Goal: Information Seeking & Learning: Learn about a topic

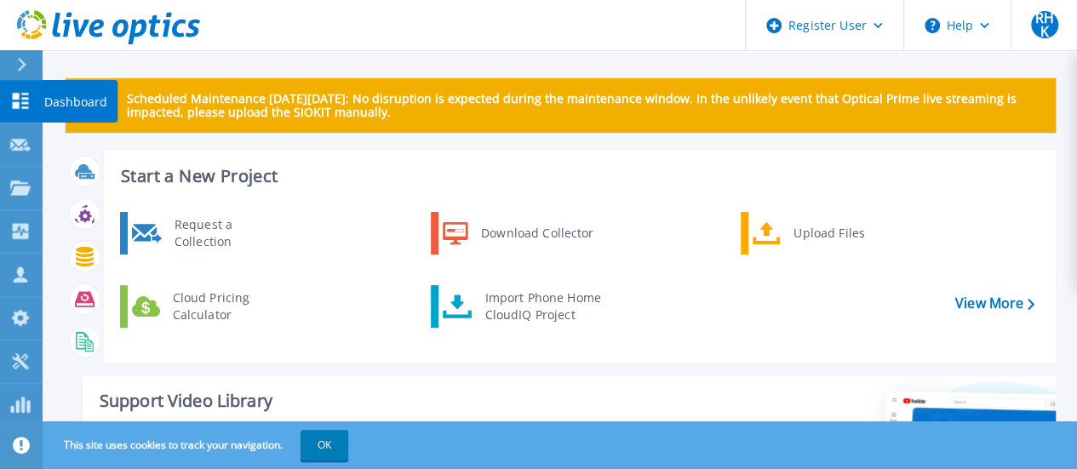
click at [26, 80] on link "Dashboard Dashboard" at bounding box center [21, 101] width 43 height 43
click at [25, 60] on icon at bounding box center [21, 65] width 9 height 14
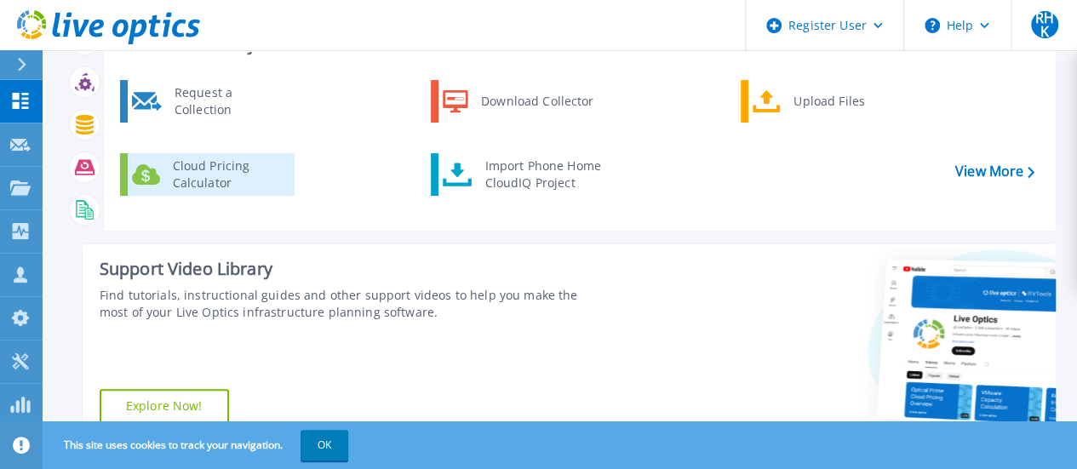
scroll to position [77, 0]
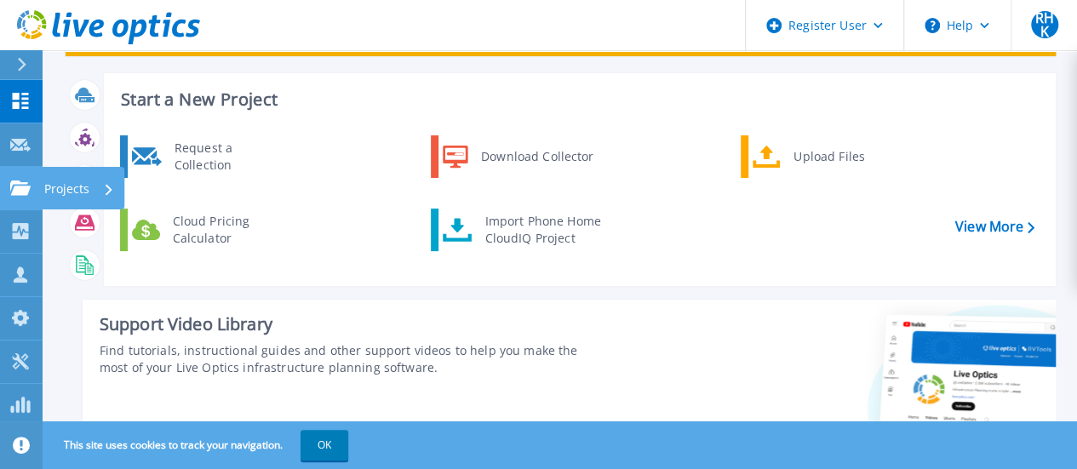
click at [34, 185] on link "Projects Projects" at bounding box center [21, 188] width 43 height 43
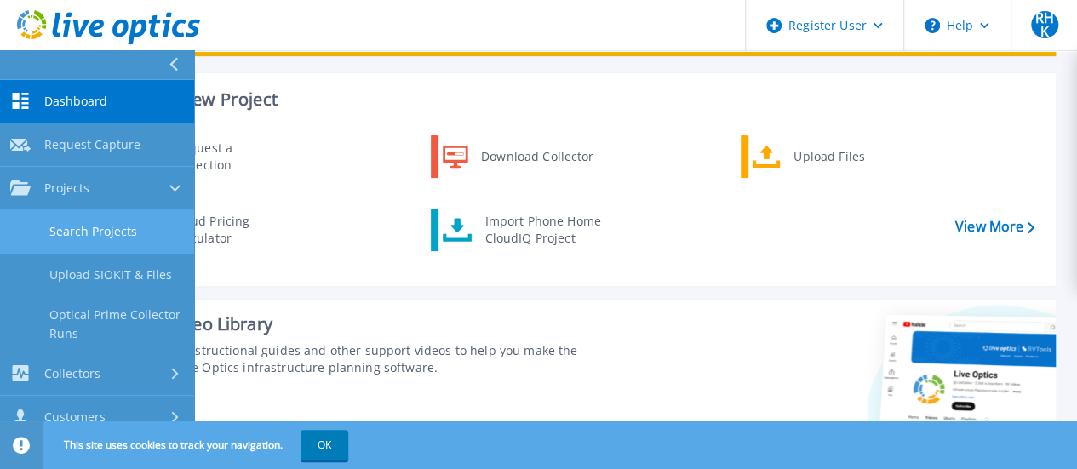
click at [89, 241] on link "Search Projects" at bounding box center [97, 231] width 194 height 43
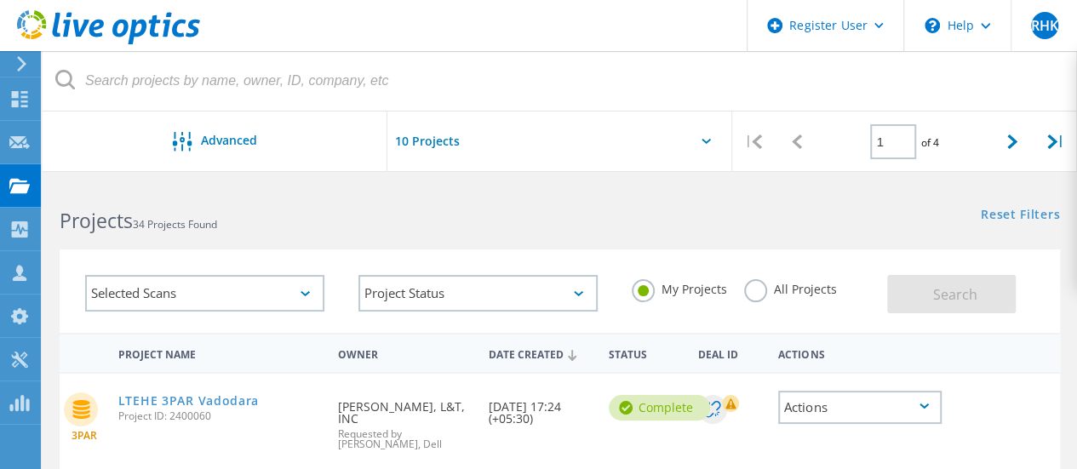
click at [770, 289] on label "All Projects" at bounding box center [790, 287] width 93 height 16
click at [0, 0] on input "All Projects" at bounding box center [0, 0] width 0 height 0
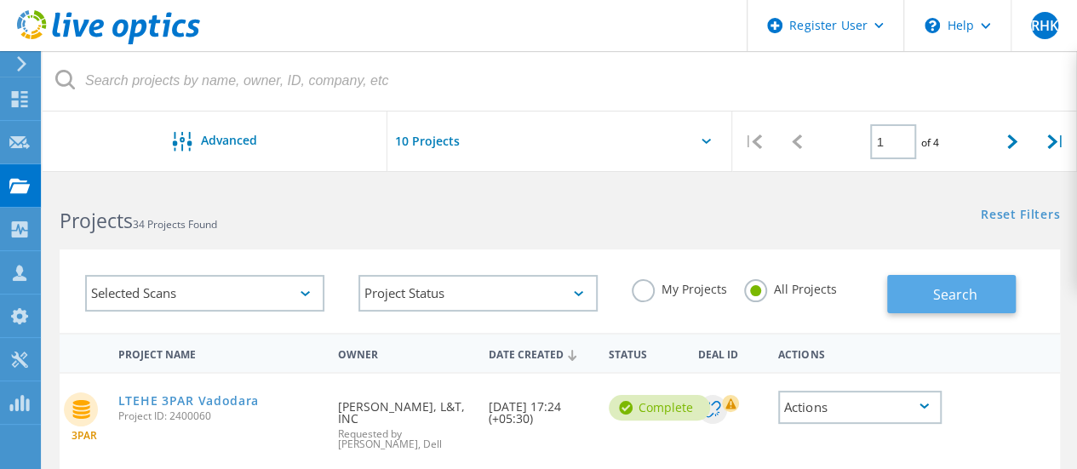
click at [941, 292] on span "Search" at bounding box center [955, 294] width 44 height 19
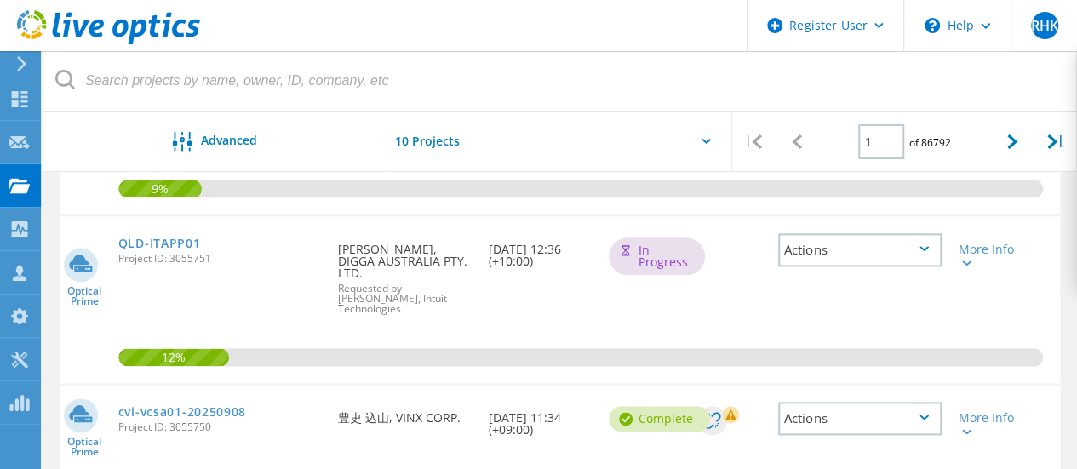
scroll to position [914, 0]
click at [1009, 151] on div at bounding box center [1012, 142] width 43 height 60
type input "2"
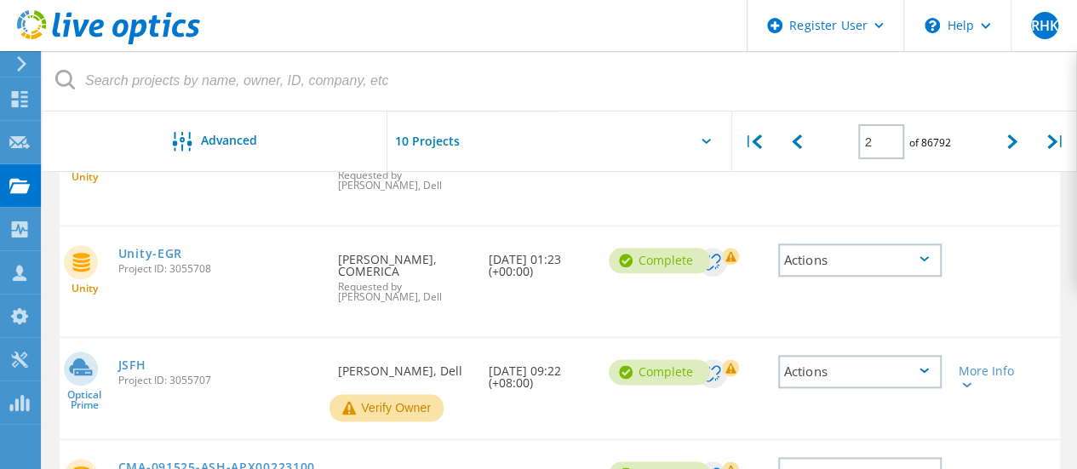
scroll to position [855, 0]
click at [184, 375] on span "Project ID: 3055707" at bounding box center [219, 380] width 203 height 10
copy span "3055707"
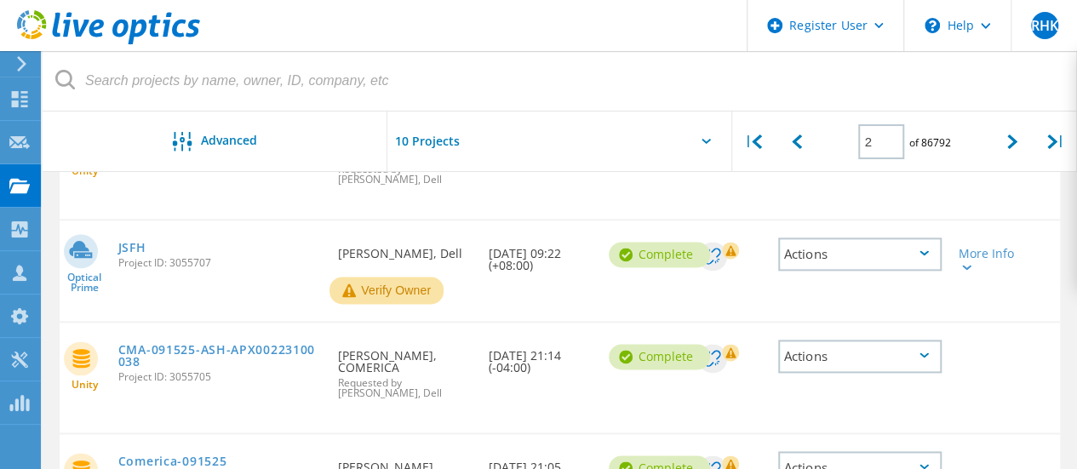
scroll to position [975, 0]
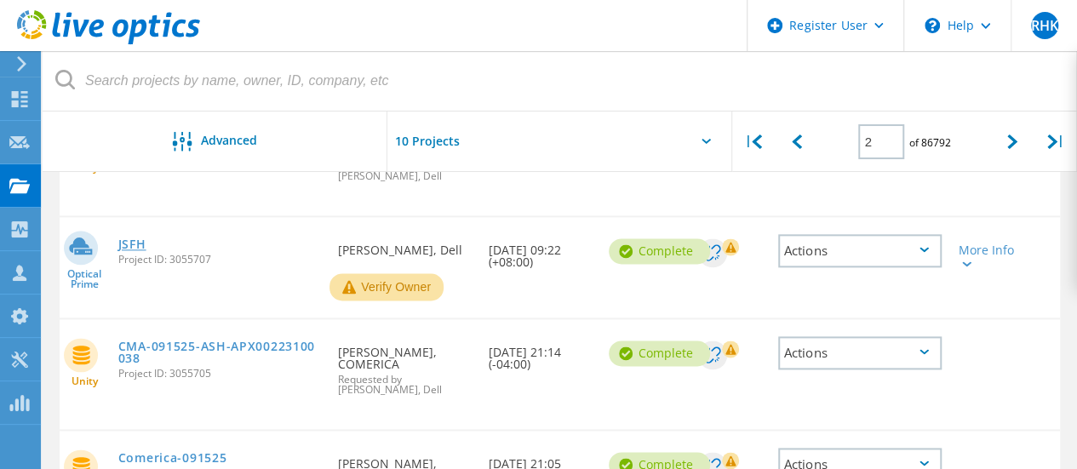
click at [137, 238] on link "JSFH" at bounding box center [132, 244] width 28 height 12
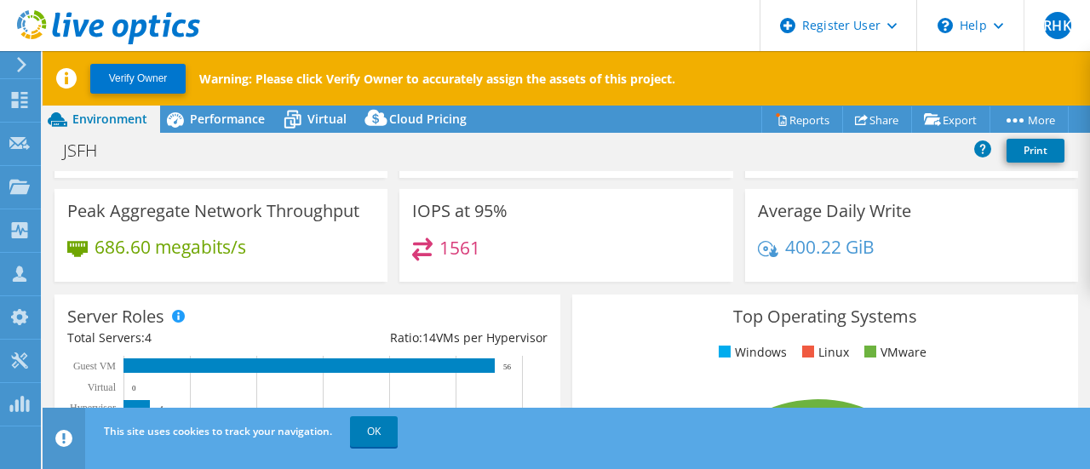
scroll to position [155, 0]
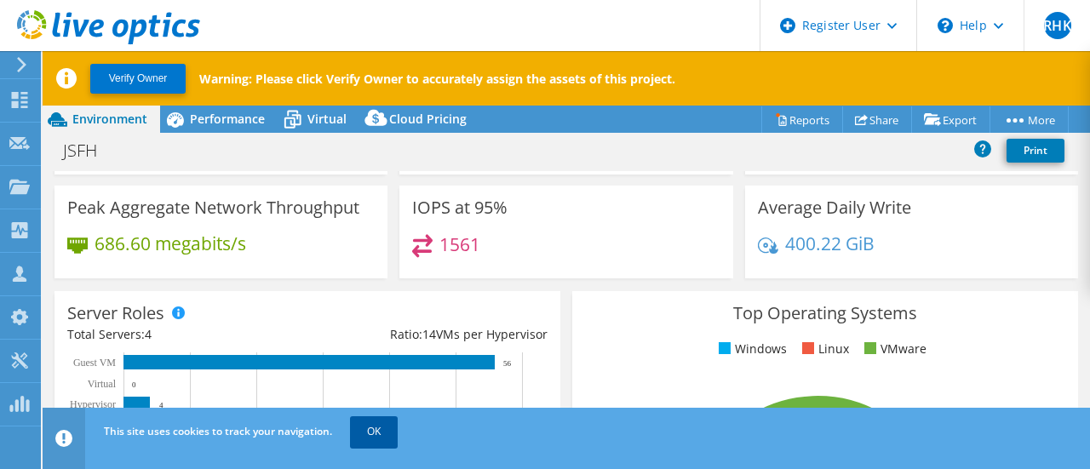
click at [378, 435] on link "OK" at bounding box center [374, 431] width 48 height 31
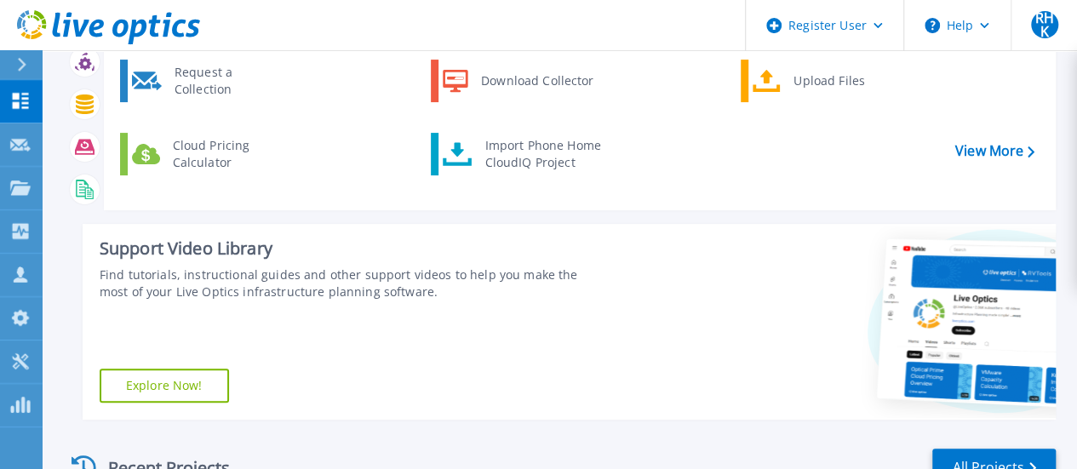
scroll to position [163, 0]
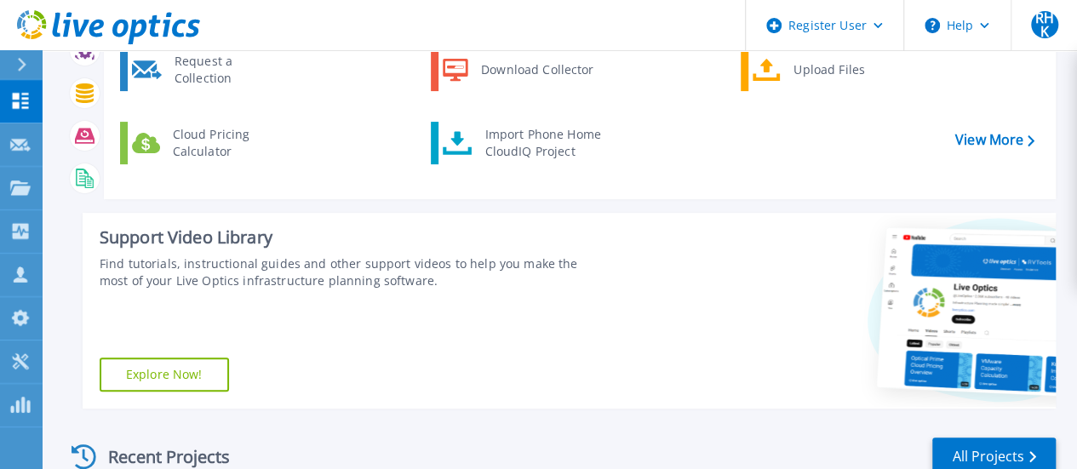
click at [24, 62] on icon at bounding box center [21, 65] width 9 height 14
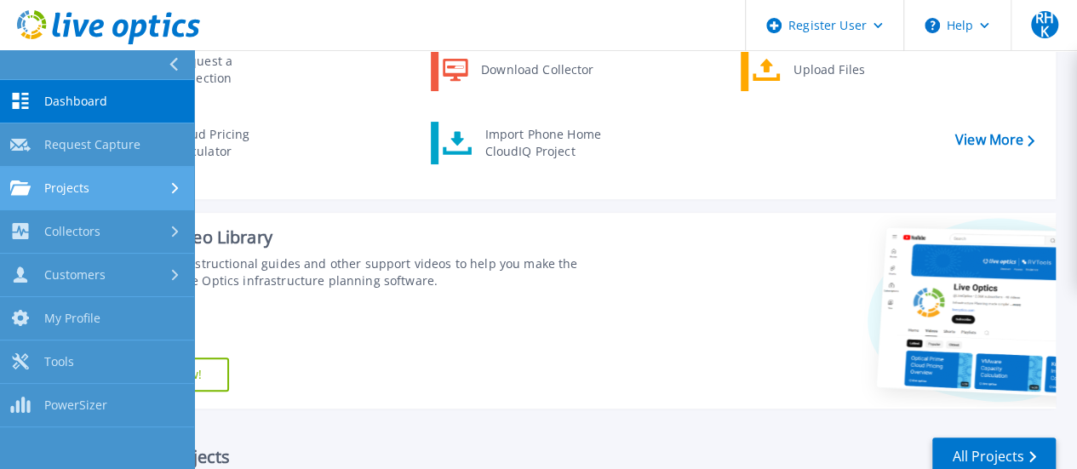
click at [105, 177] on link "Projects Projects" at bounding box center [97, 188] width 194 height 43
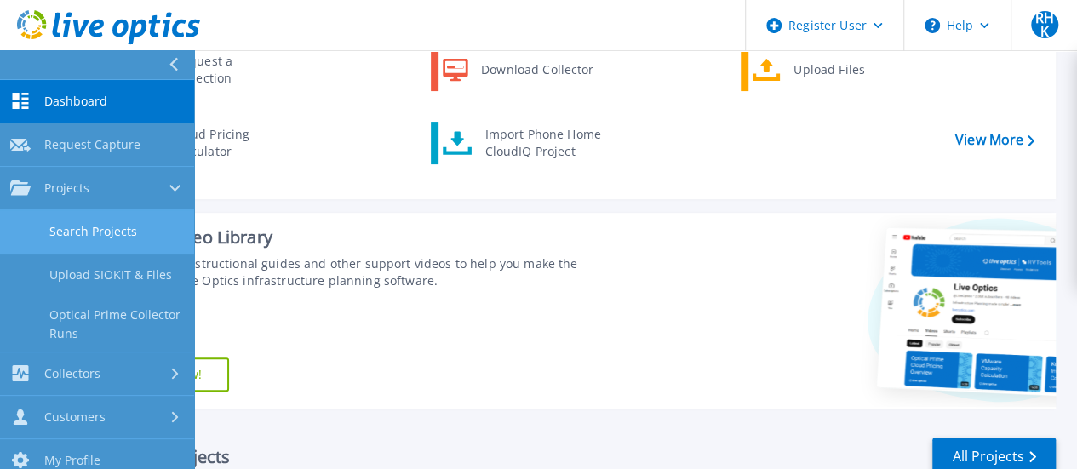
click at [136, 240] on link "Search Projects" at bounding box center [97, 231] width 194 height 43
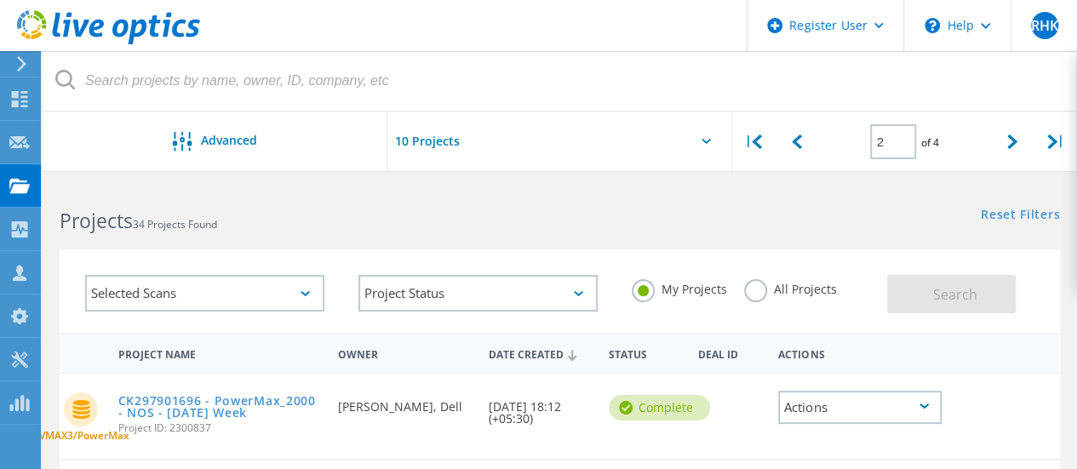
click at [756, 286] on label "All Projects" at bounding box center [790, 287] width 93 height 16
click at [0, 0] on input "All Projects" at bounding box center [0, 0] width 0 height 0
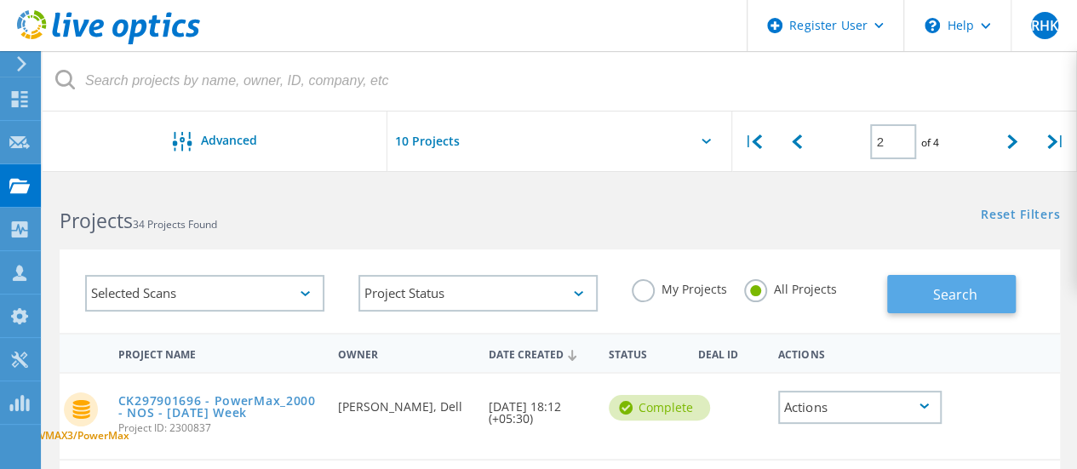
click at [905, 299] on button "Search" at bounding box center [951, 294] width 129 height 38
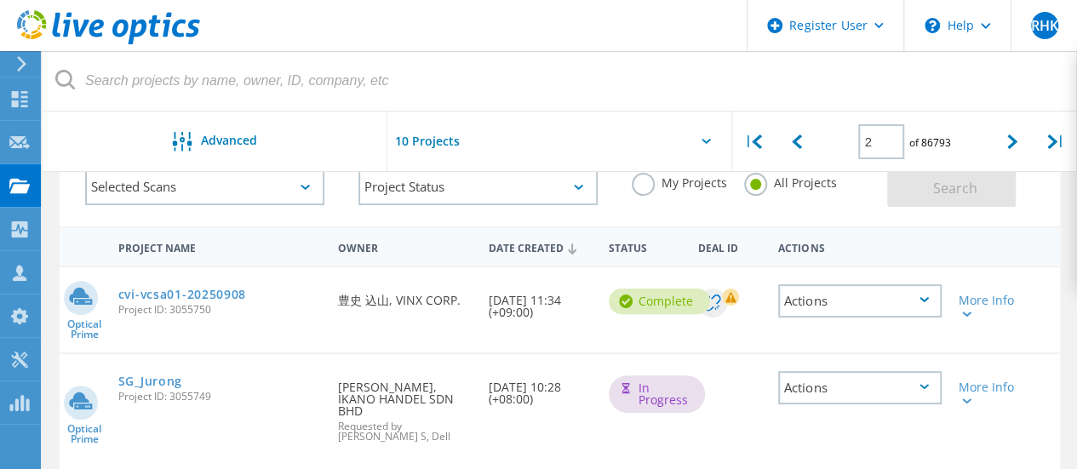
scroll to position [106, 0]
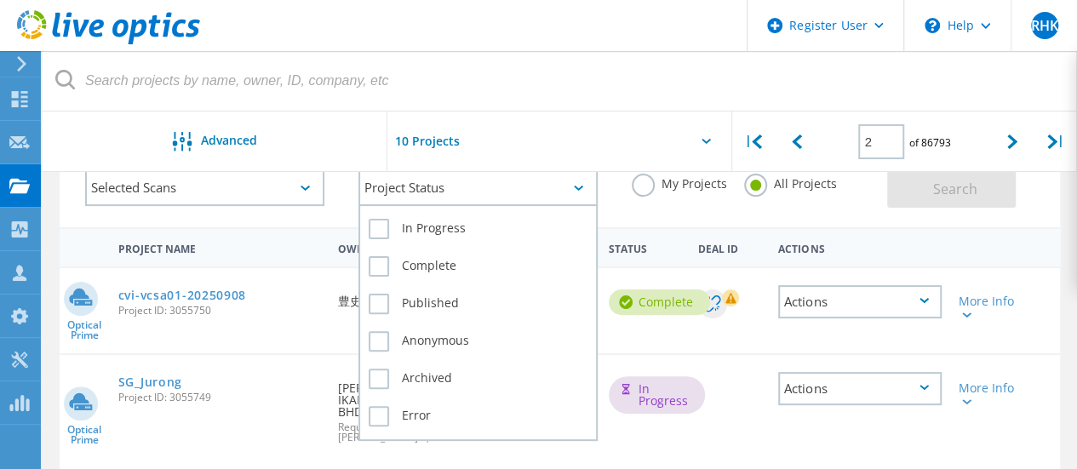
click at [563, 195] on div "Project Status" at bounding box center [477, 187] width 239 height 37
click at [460, 272] on label "Complete" at bounding box center [478, 266] width 219 height 20
click at [0, 0] on input "Complete" at bounding box center [0, 0] width 0 height 0
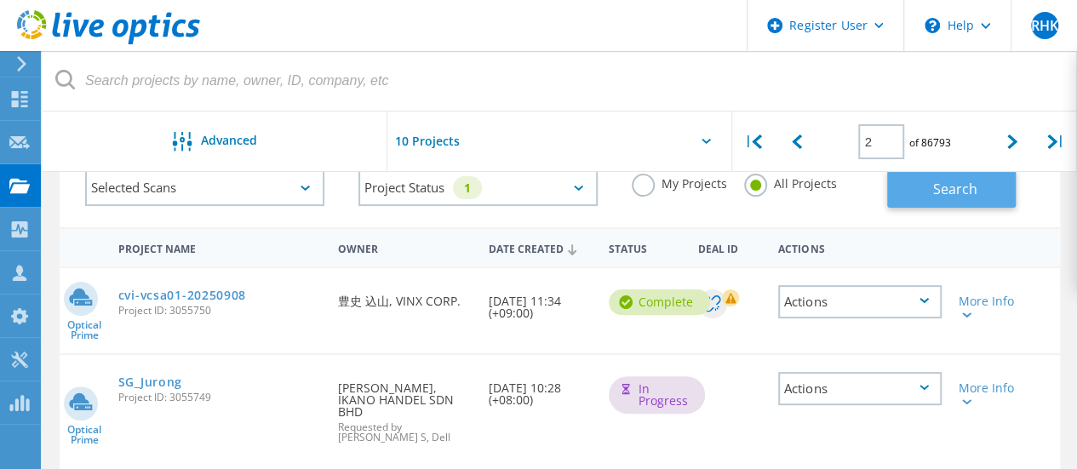
click at [921, 187] on button "Search" at bounding box center [951, 188] width 129 height 38
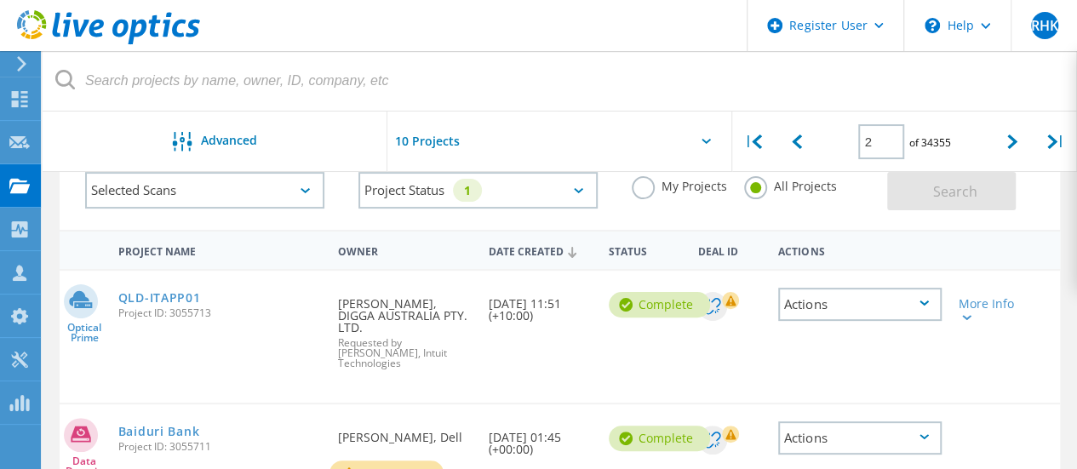
scroll to position [62, 0]
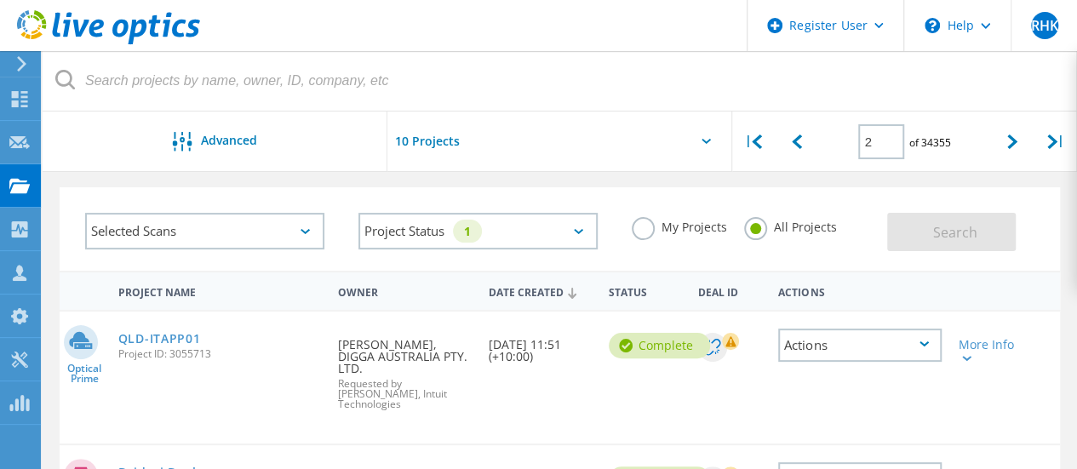
click at [278, 217] on div "Selected Scans" at bounding box center [204, 231] width 239 height 37
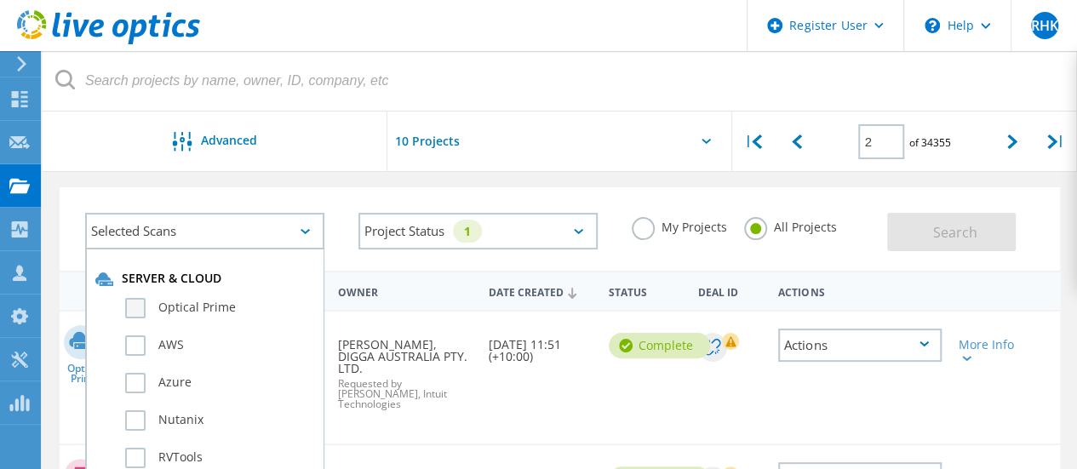
click at [171, 314] on label "Optical Prime" at bounding box center [219, 308] width 189 height 20
click at [0, 0] on input "Optical Prime" at bounding box center [0, 0] width 0 height 0
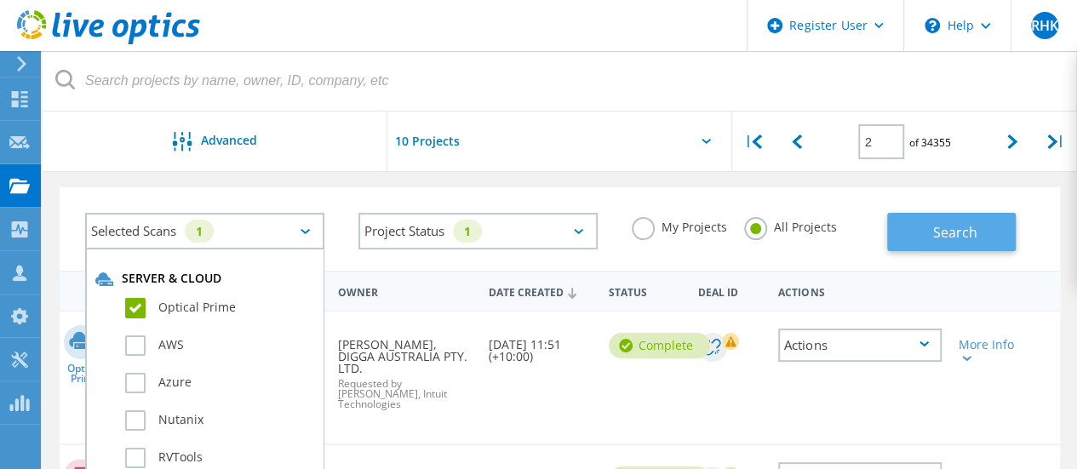
click at [967, 227] on span "Search" at bounding box center [955, 232] width 44 height 19
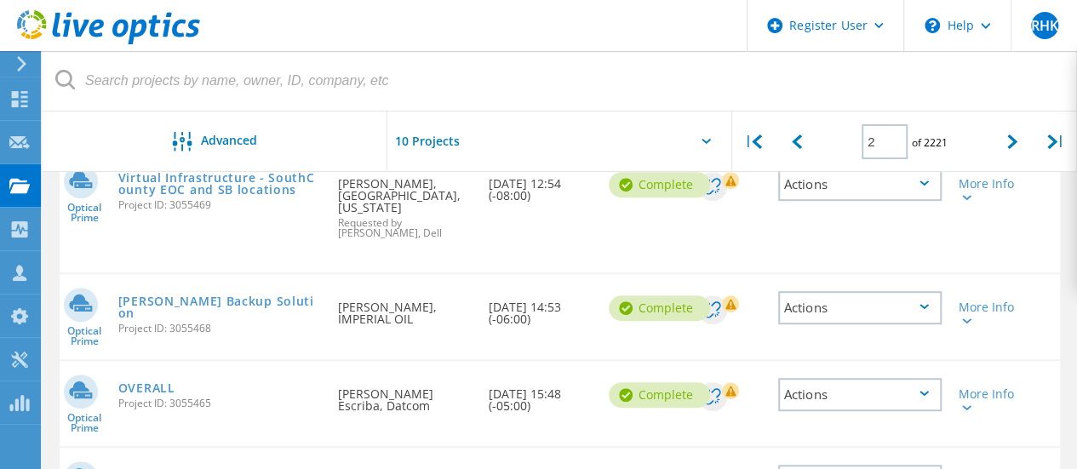
scroll to position [347, 0]
click at [206, 302] on link "[PERSON_NAME] Backup Solution" at bounding box center [219, 307] width 203 height 24
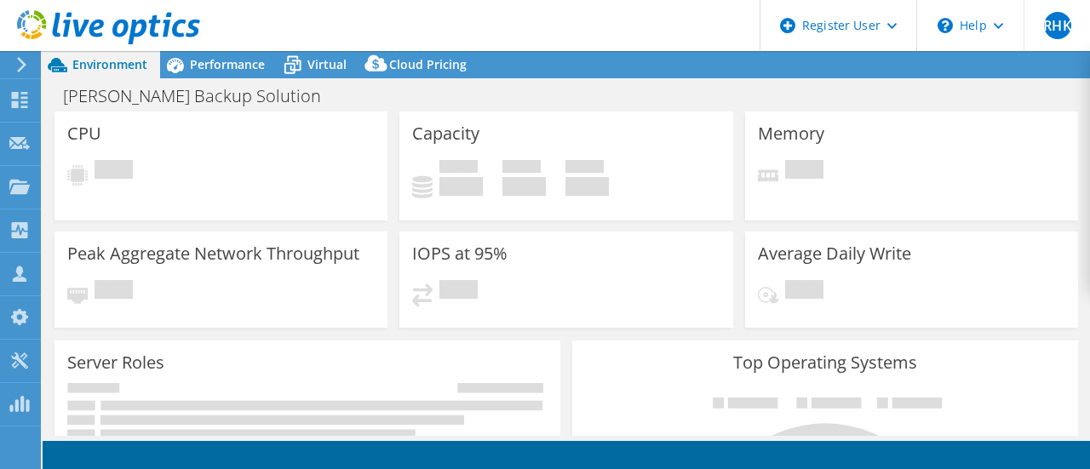
select select "USD"
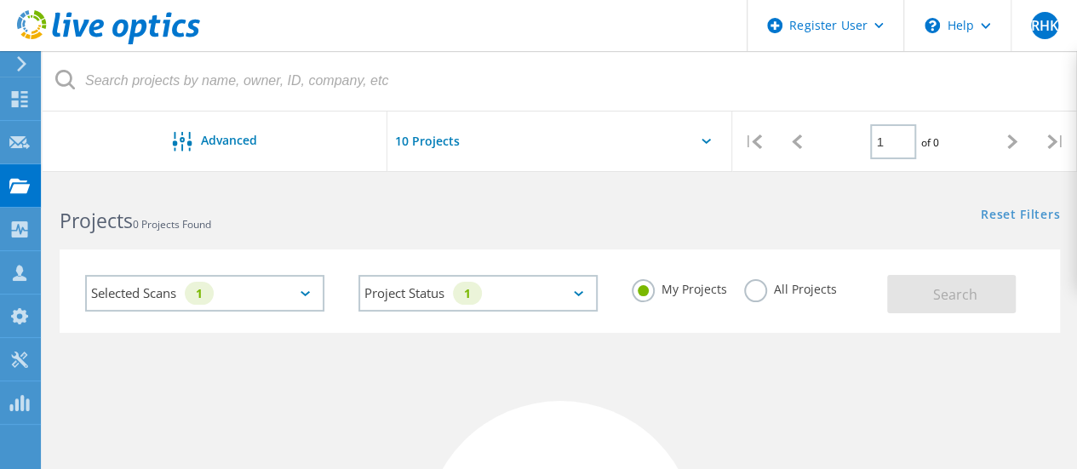
click at [770, 290] on label "All Projects" at bounding box center [790, 287] width 93 height 16
click at [0, 0] on input "All Projects" at bounding box center [0, 0] width 0 height 0
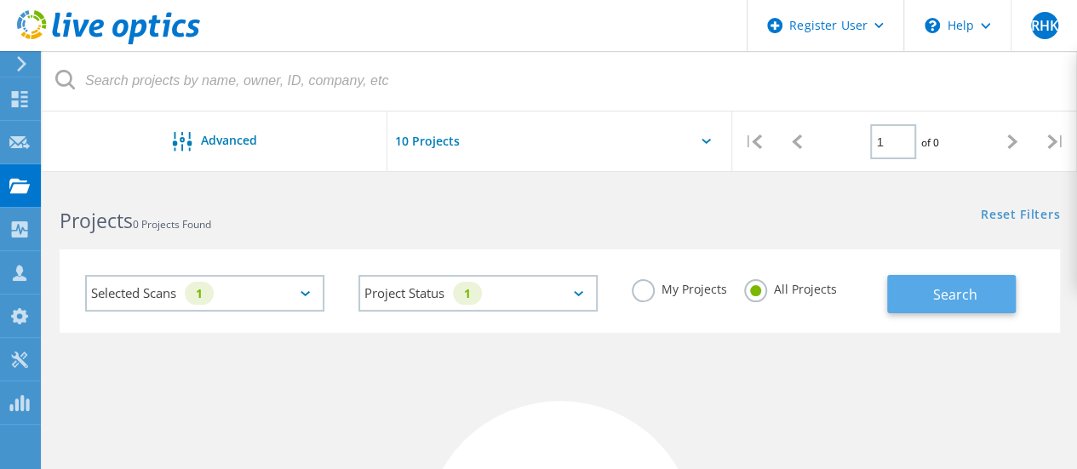
click at [949, 290] on span "Search" at bounding box center [955, 294] width 44 height 19
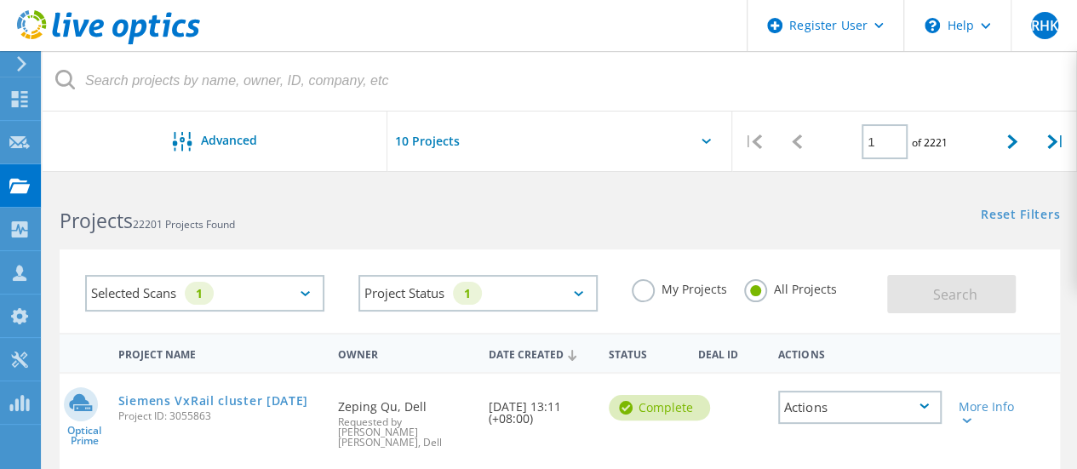
click at [242, 290] on div "Selected Scans 1" at bounding box center [204, 293] width 239 height 37
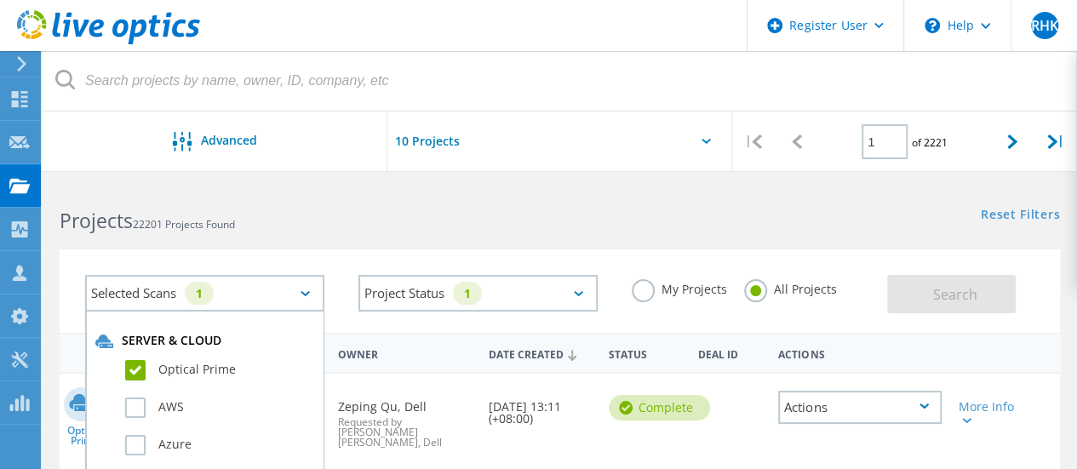
click at [678, 220] on div "Projects 22201 Projects Found Reset Filters Show Filters" at bounding box center [560, 205] width 1034 height 45
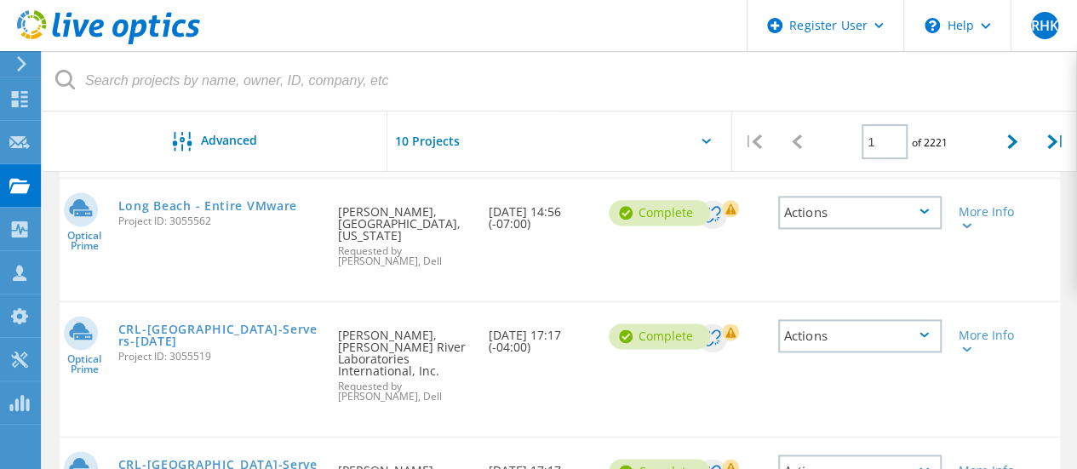
scroll to position [863, 0]
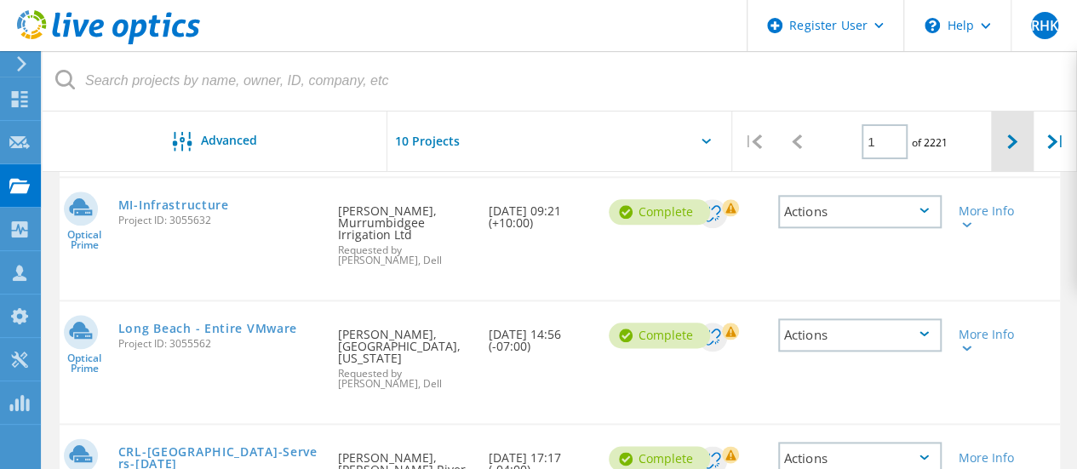
click at [1001, 152] on div at bounding box center [1012, 142] width 43 height 60
type input "2"
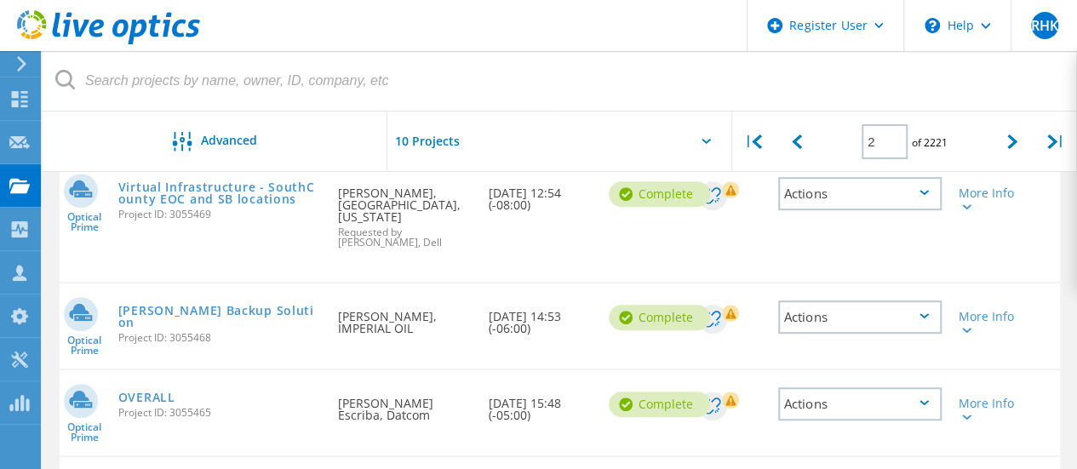
scroll to position [335, 0]
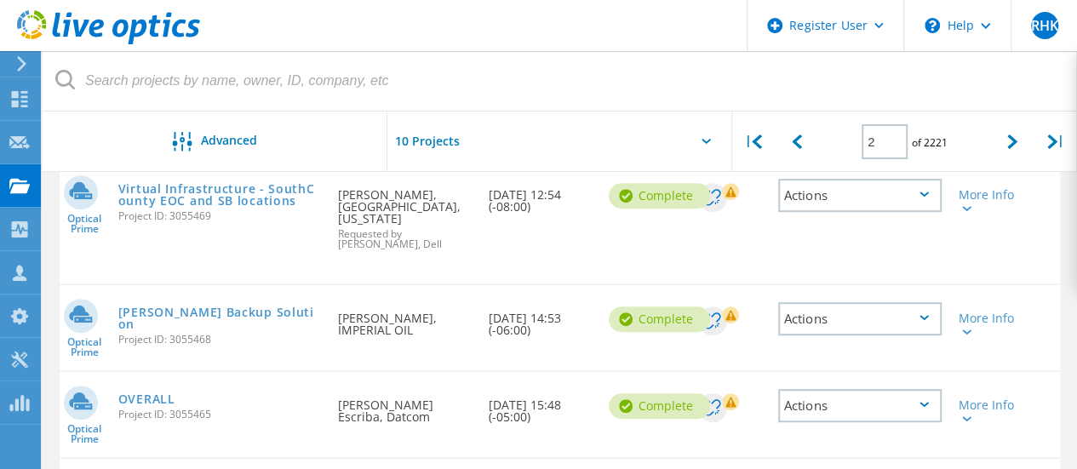
click at [197, 335] on span "Project ID: 3055468" at bounding box center [219, 340] width 203 height 10
click at [209, 318] on link "[PERSON_NAME] Backup Solution" at bounding box center [219, 318] width 203 height 24
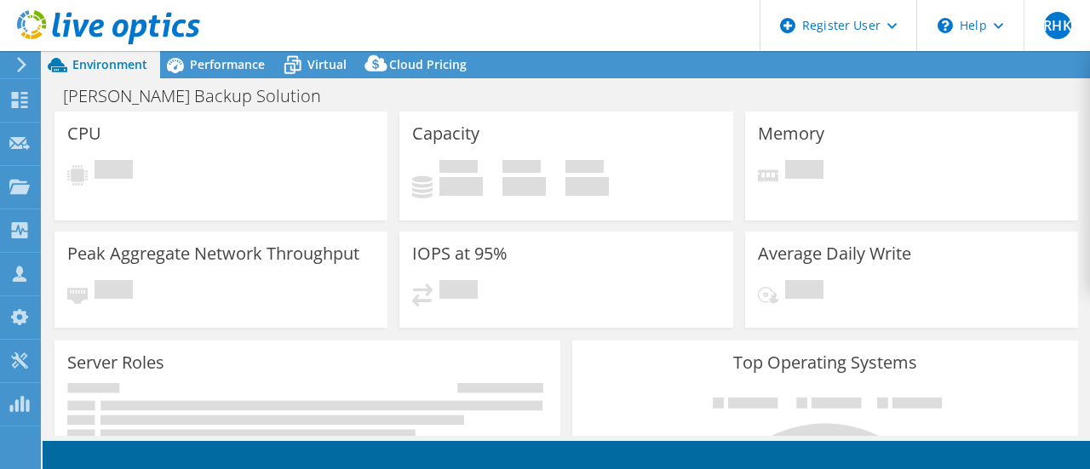
select select "USD"
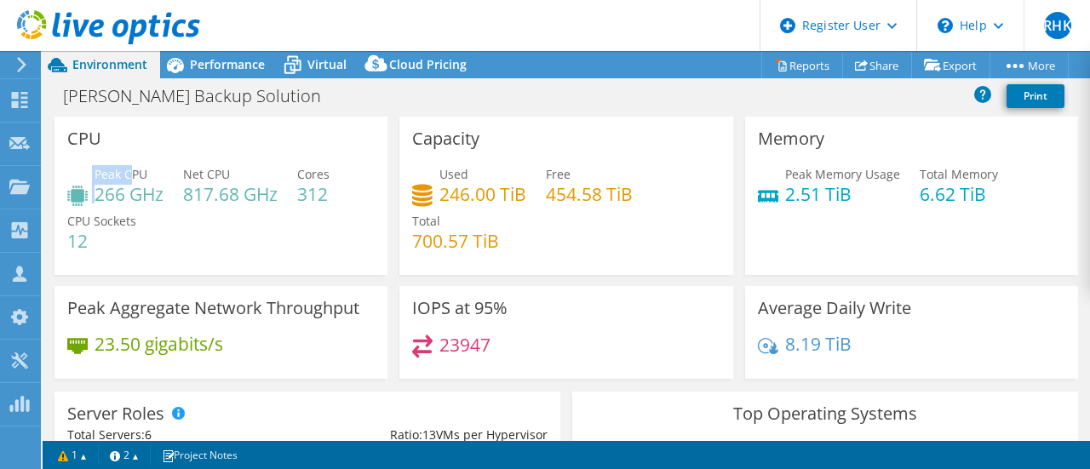
drag, startPoint x: 87, startPoint y: 190, endPoint x: 129, endPoint y: 181, distance: 43.4
click at [129, 181] on div "Peak CPU 266 GHz" at bounding box center [115, 184] width 96 height 38
click at [219, 200] on h4 "817.68 GHz" at bounding box center [230, 194] width 94 height 19
drag, startPoint x: 94, startPoint y: 194, endPoint x: 121, endPoint y: 198, distance: 27.6
click at [121, 198] on h4 "266 GHz" at bounding box center [128, 194] width 69 height 19
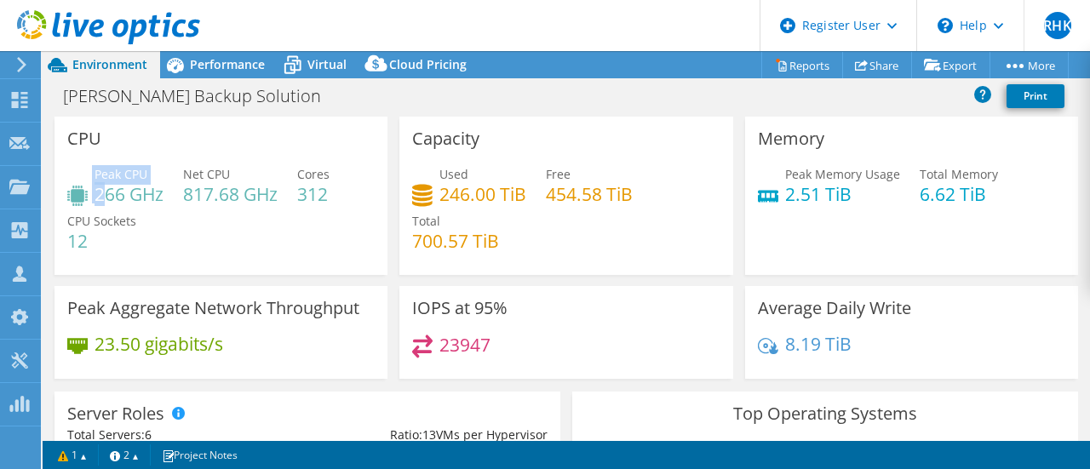
drag, startPoint x: 83, startPoint y: 189, endPoint x: 112, endPoint y: 187, distance: 29.0
click at [109, 189] on div "Peak CPU 266 GHz" at bounding box center [115, 184] width 96 height 38
click at [133, 214] on span "CPU Sockets" at bounding box center [101, 221] width 69 height 16
click at [111, 198] on h4 "266 GHz" at bounding box center [128, 194] width 69 height 19
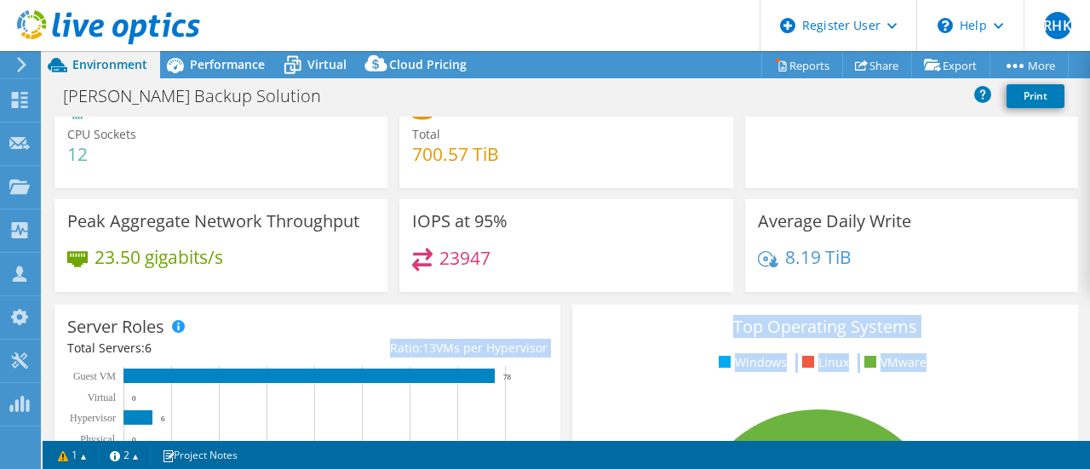
drag, startPoint x: 165, startPoint y: 426, endPoint x: 110, endPoint y: 441, distance: 57.2
click at [110, 441] on div "This project has been archived. No changes can be made, and graphs and summary …" at bounding box center [566, 260] width 1047 height 418
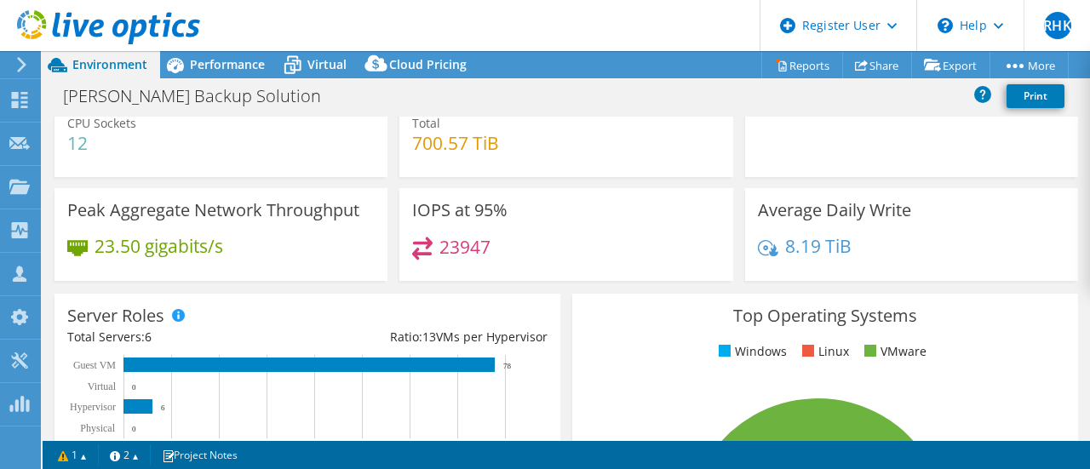
click at [255, 288] on div "Server Roles Physical Servers represent bare metal servers that were targets of…" at bounding box center [308, 383] width 518 height 191
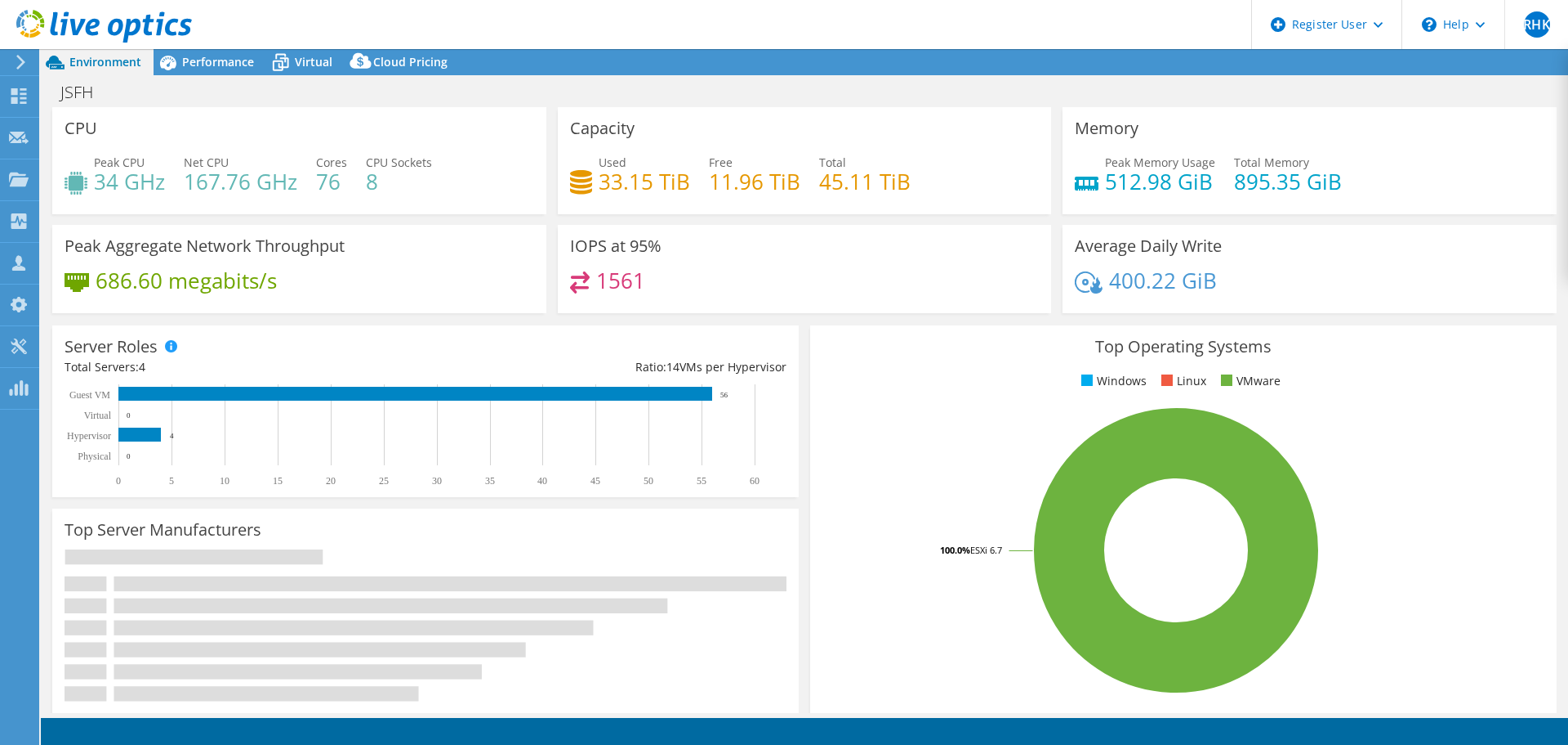
select select "USD"
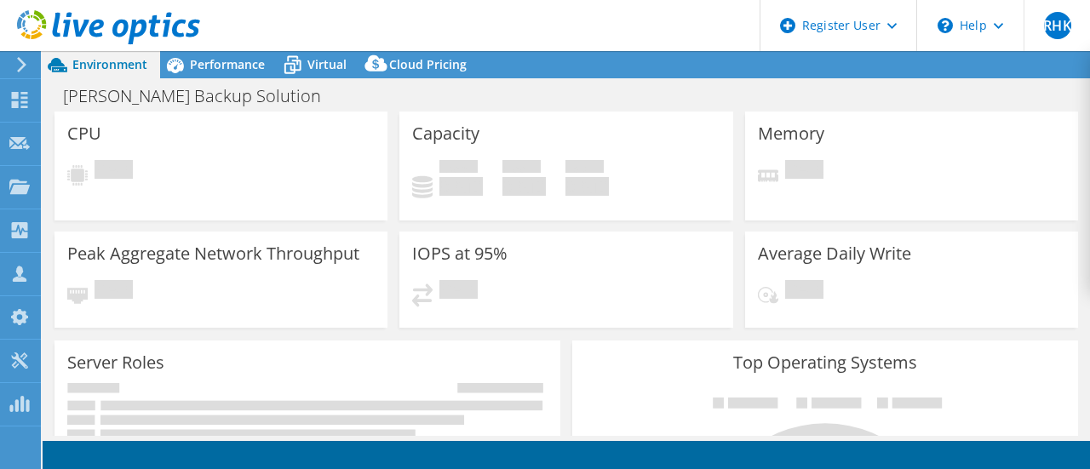
select select "USD"
